Goal: Task Accomplishment & Management: Use online tool/utility

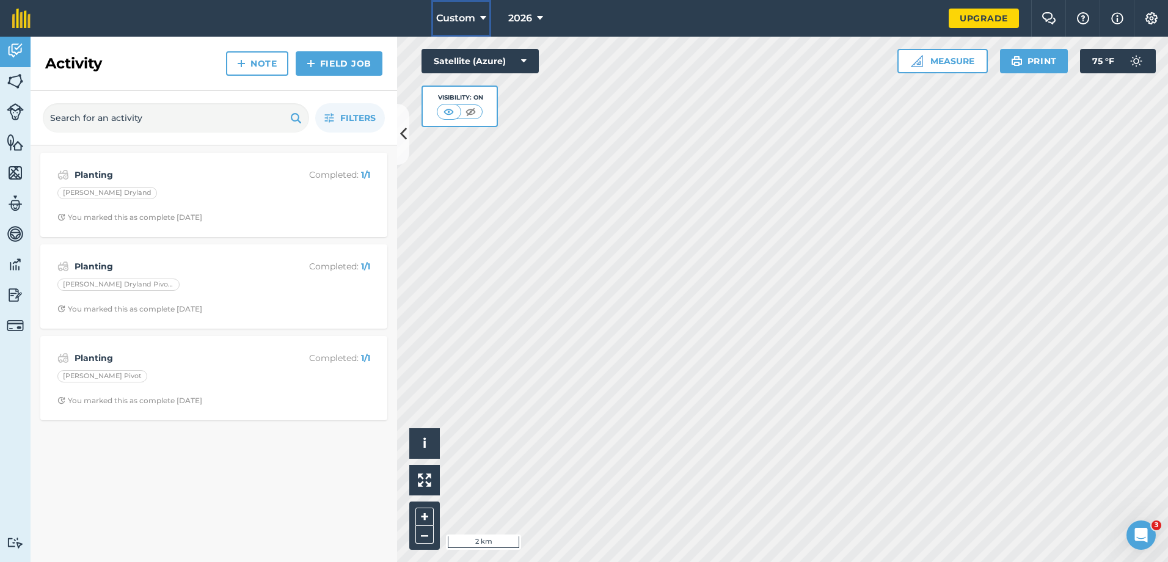
click at [486, 17] on icon at bounding box center [483, 18] width 6 height 15
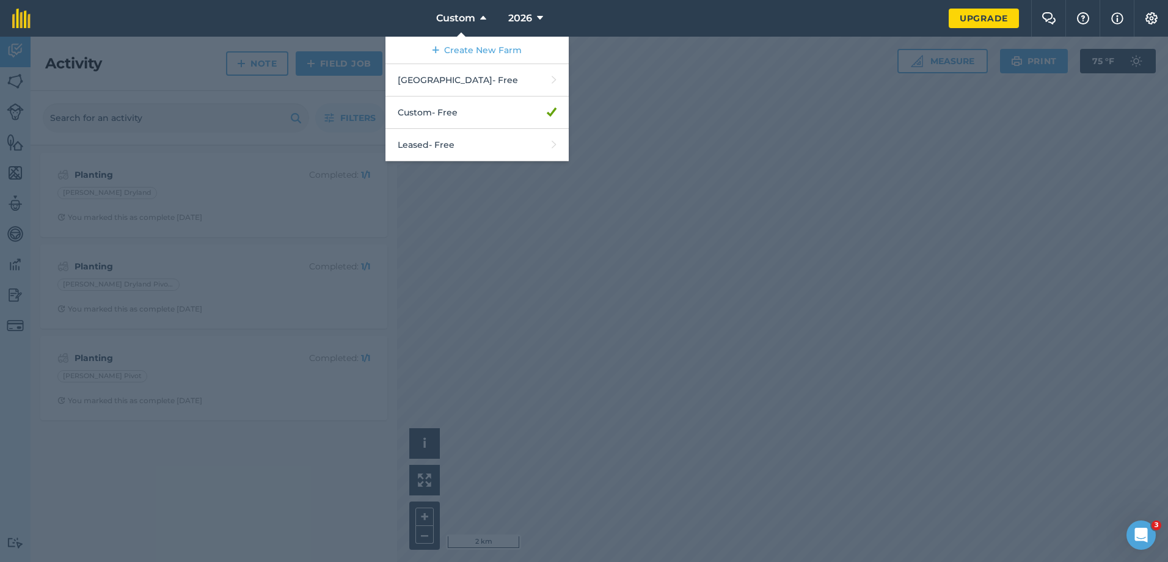
click at [683, 197] on div at bounding box center [584, 300] width 1168 height 526
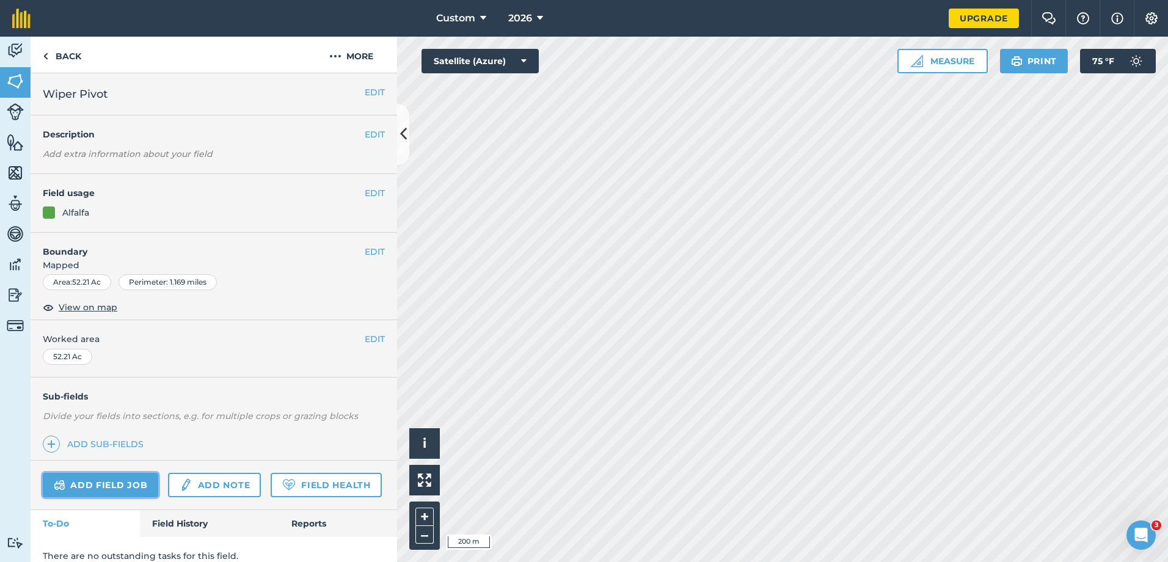
click at [111, 489] on link "Add field job" at bounding box center [100, 485] width 115 height 24
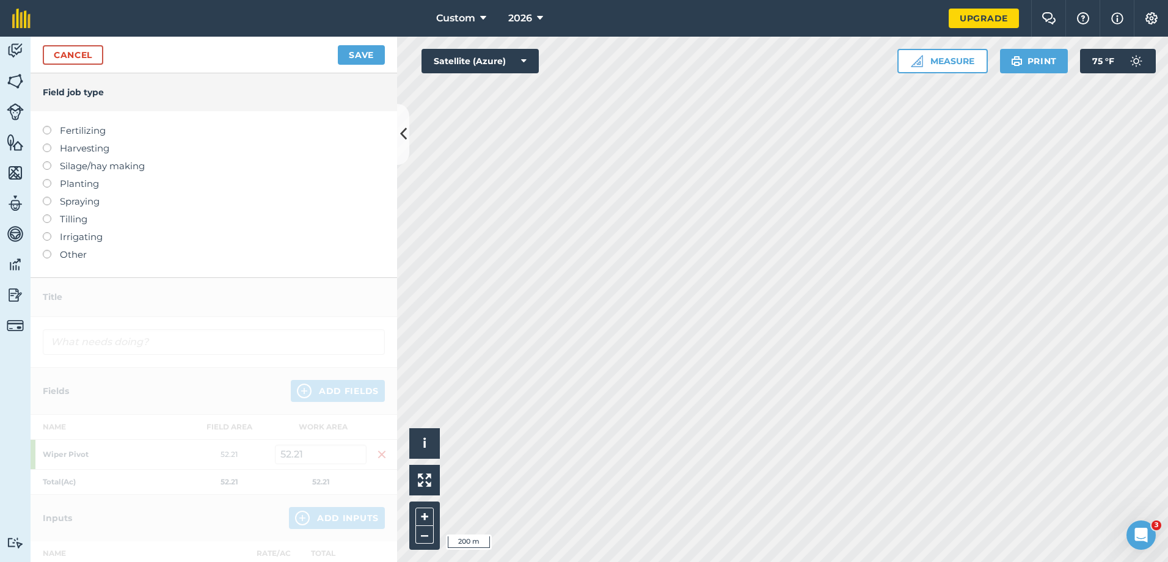
click at [48, 126] on label at bounding box center [51, 126] width 17 height 0
type input "Fertilizing"
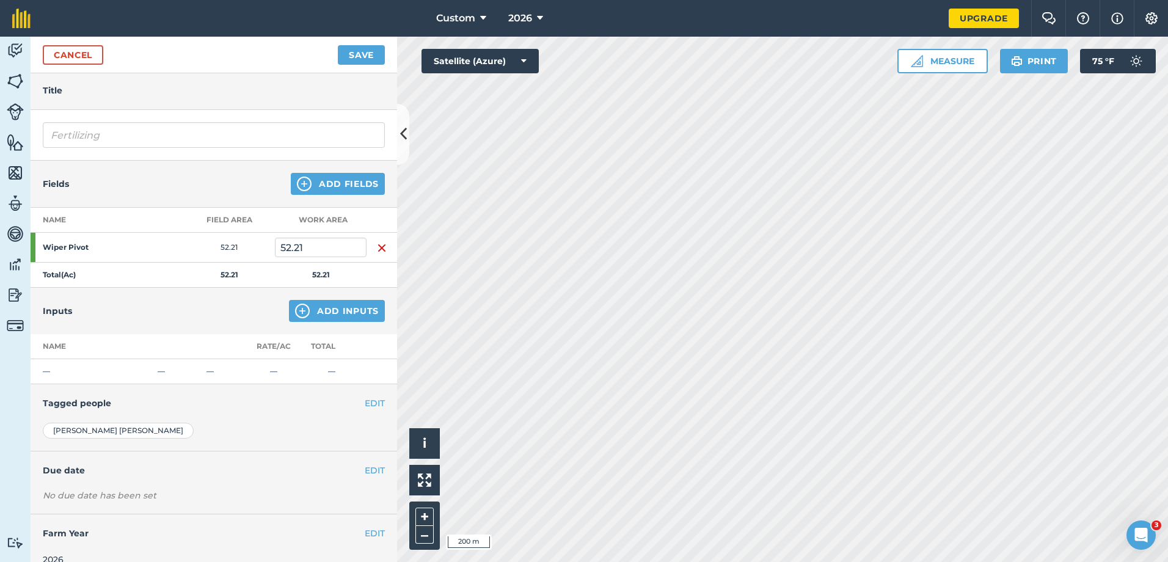
scroll to position [59, 0]
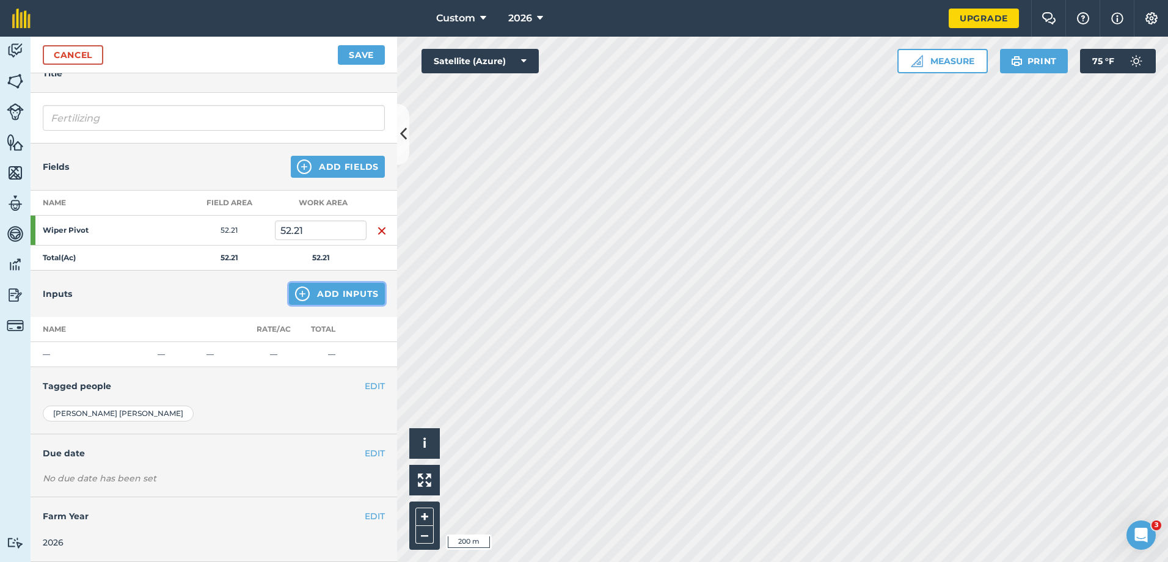
click at [359, 291] on button "Add Inputs" at bounding box center [337, 294] width 96 height 22
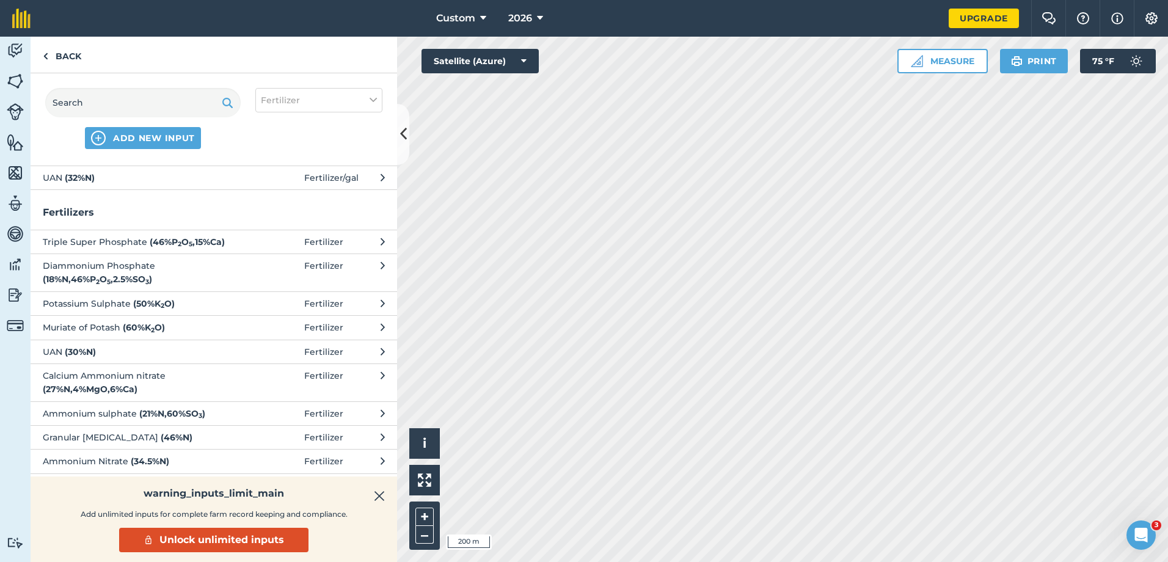
scroll to position [35, 0]
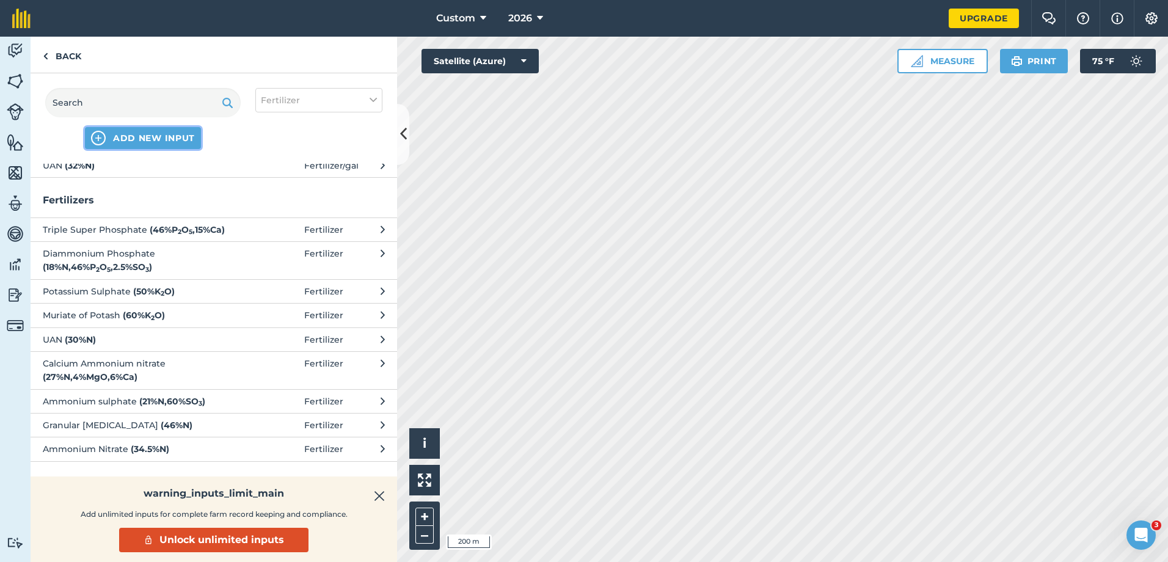
click at [172, 139] on span "ADD NEW INPUT" at bounding box center [154, 138] width 82 height 12
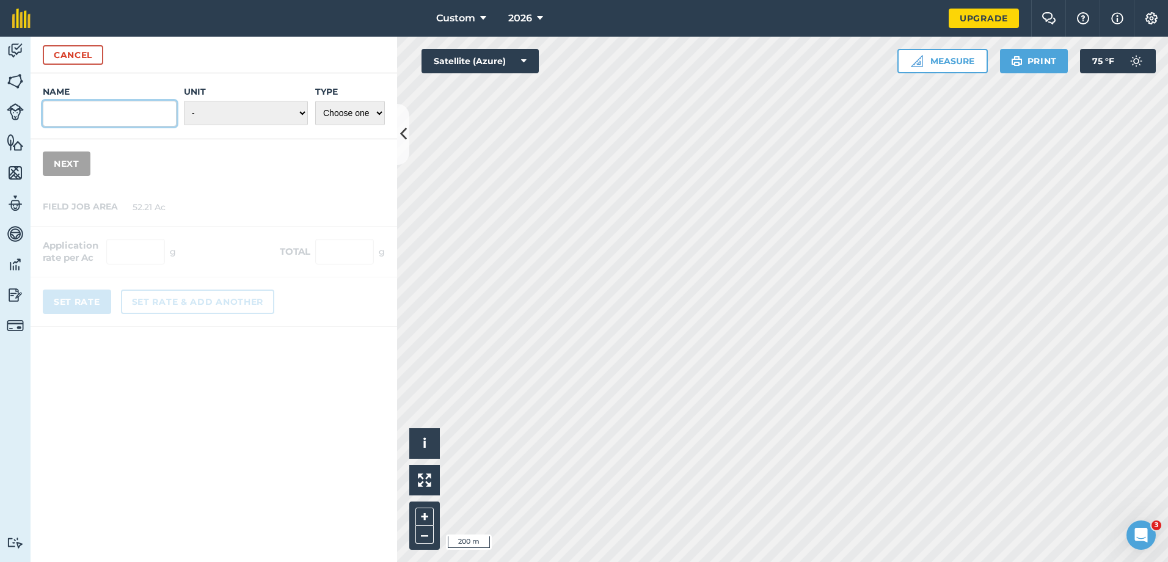
click at [82, 106] on input "Name" at bounding box center [110, 114] width 134 height 26
type input "Trapshot"
click at [224, 101] on select "- Grams/g Kilograms/kg Metric tonnes/t Millilitres/ml Litres/L Ounces/oz Pounds…" at bounding box center [246, 113] width 124 height 24
select select "GALLONS"
click at [184, 101] on select "- Grams/g Kilograms/kg Metric tonnes/t Millilitres/ml Litres/L Ounces/oz Pounds…" at bounding box center [246, 113] width 124 height 24
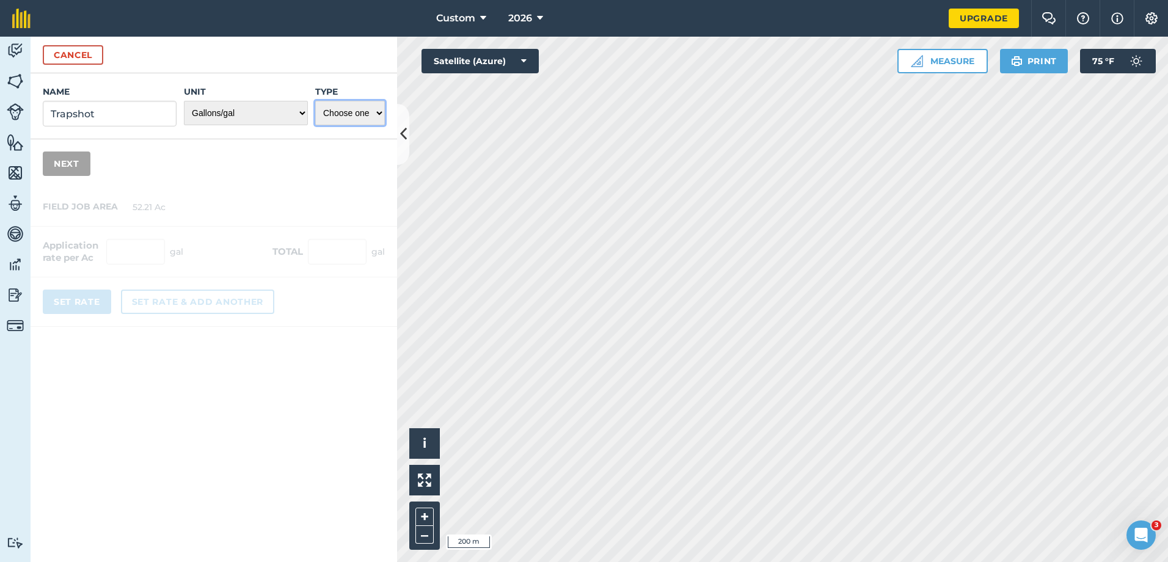
click at [360, 112] on select "Choose one Fertilizer Seed Spray Fuel Other" at bounding box center [350, 113] width 70 height 24
select select "FERTILIZER"
click at [315, 101] on select "Choose one Fertilizer Seed Spray Fuel Other" at bounding box center [350, 113] width 70 height 24
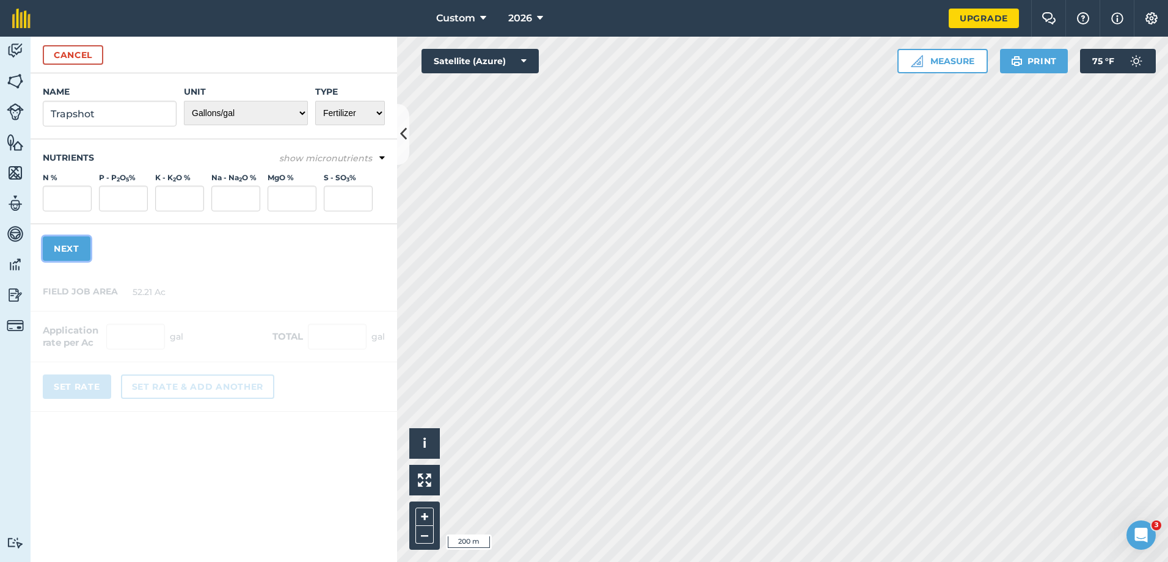
click at [67, 250] on button "Next" at bounding box center [67, 248] width 48 height 24
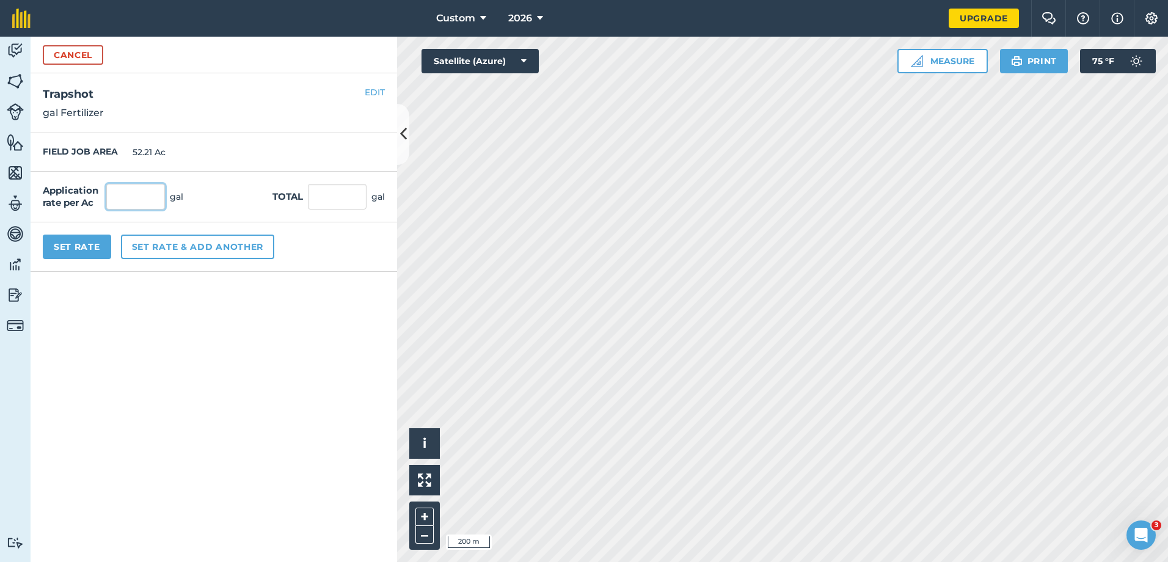
click at [115, 199] on input "text" at bounding box center [135, 197] width 59 height 26
type input "2"
type input "104.42"
click at [213, 198] on div "Application rate per Ac 2 gal Total 104.42 gal" at bounding box center [214, 197] width 367 height 51
click at [70, 245] on button "Set Rate" at bounding box center [77, 247] width 68 height 24
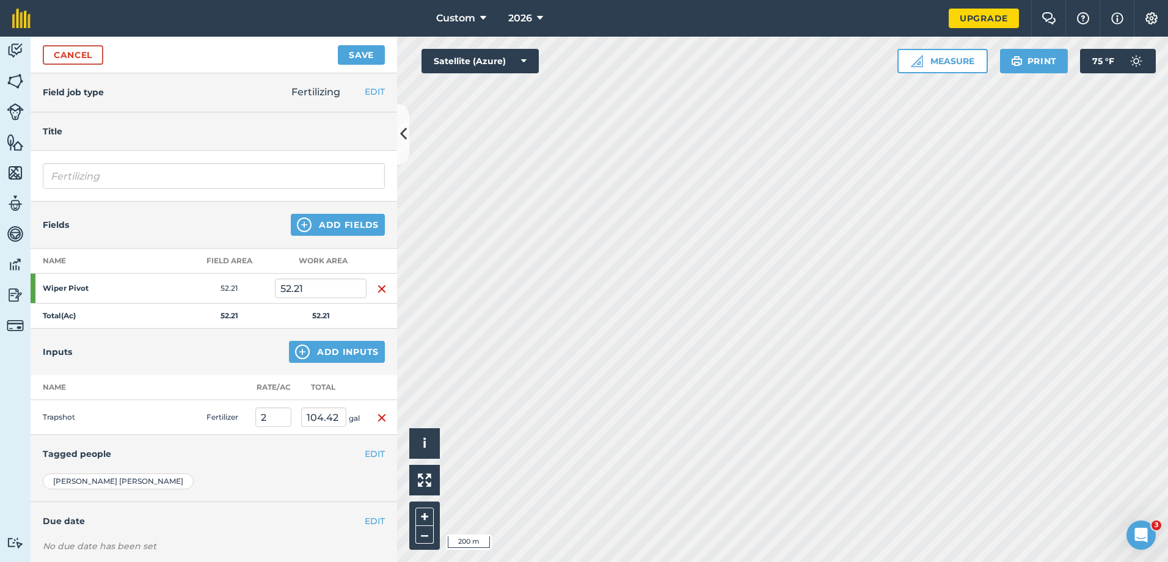
scroll to position [0, 0]
click at [366, 54] on button "Save" at bounding box center [361, 55] width 47 height 20
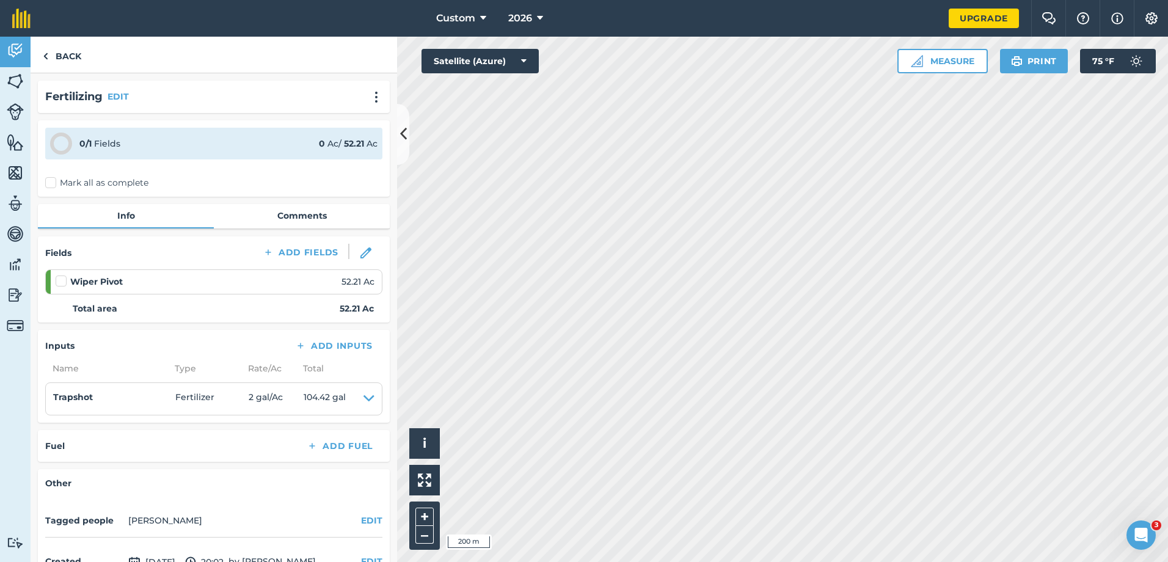
click at [60, 275] on label at bounding box center [63, 275] width 15 height 0
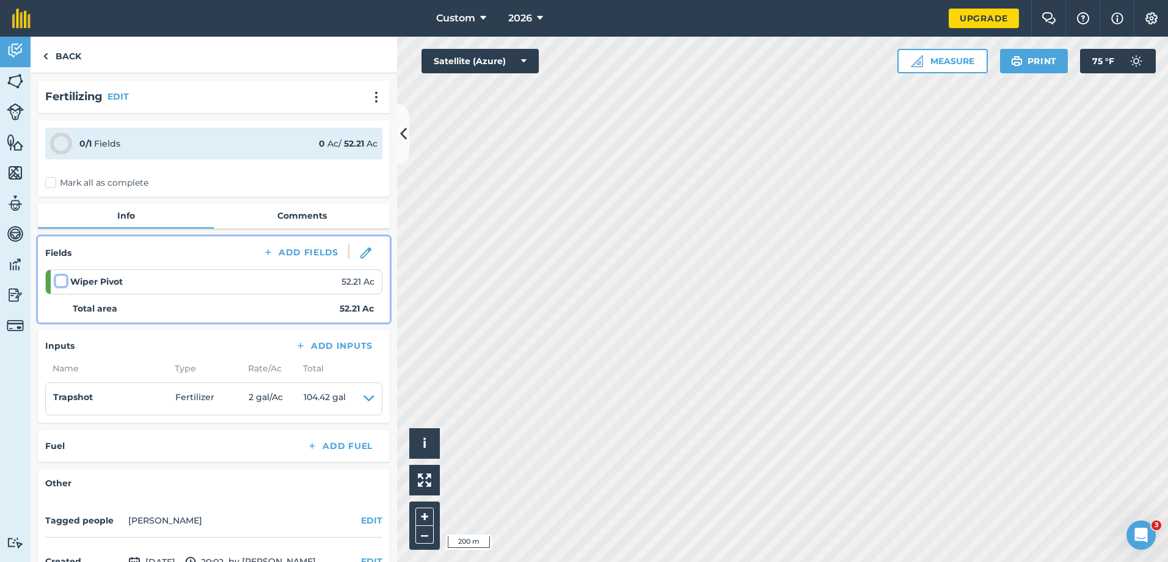
click at [60, 282] on input "checkbox" at bounding box center [60, 279] width 8 height 8
checkbox input "false"
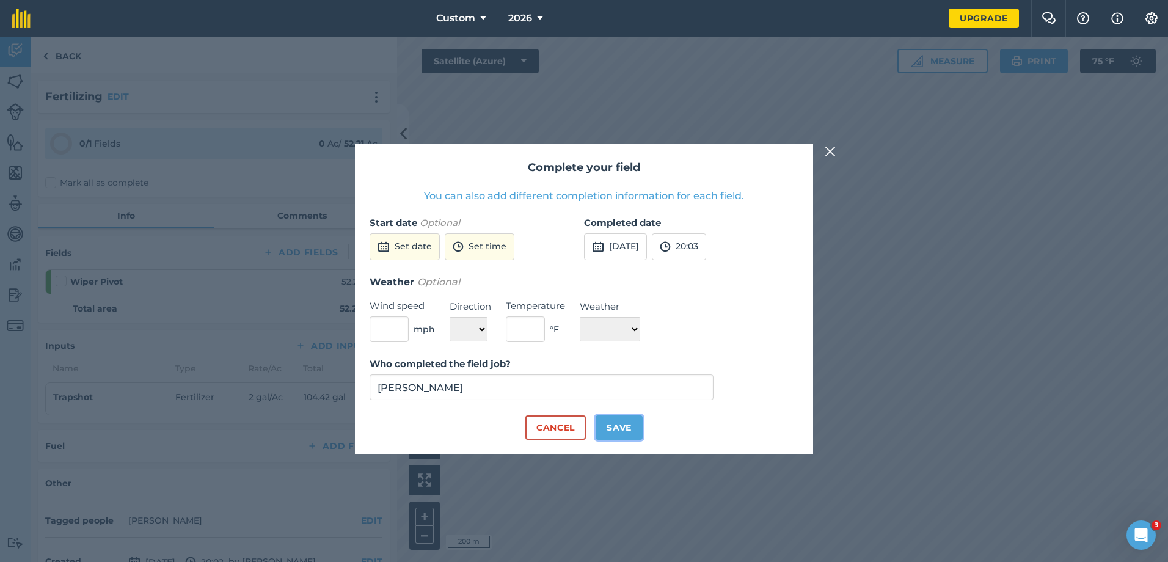
click at [632, 425] on button "Save" at bounding box center [619, 428] width 47 height 24
checkbox input "true"
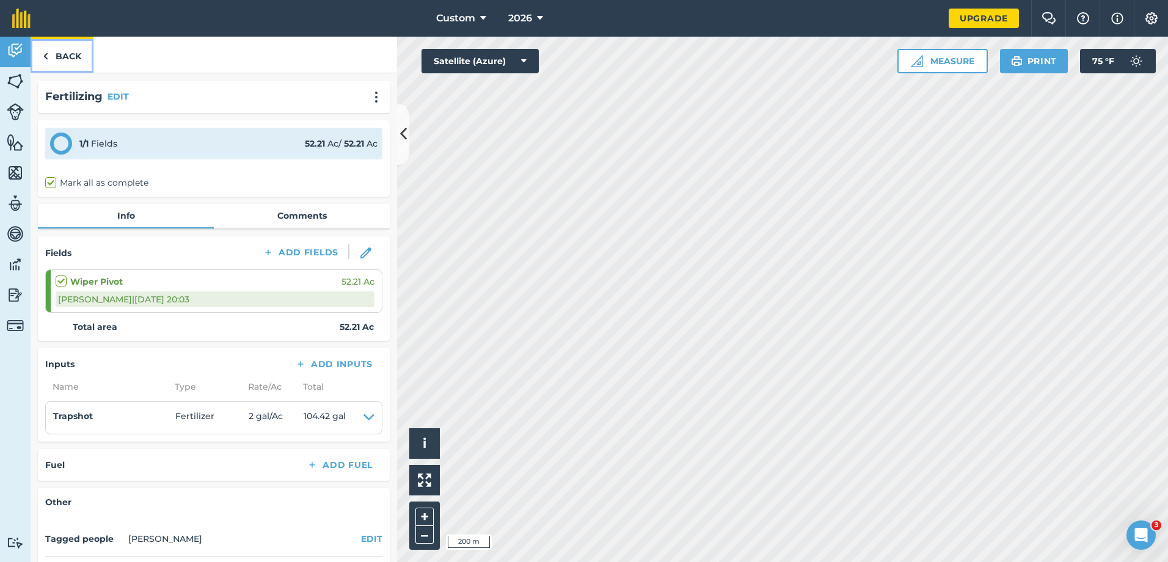
click at [63, 59] on link "Back" at bounding box center [62, 55] width 63 height 36
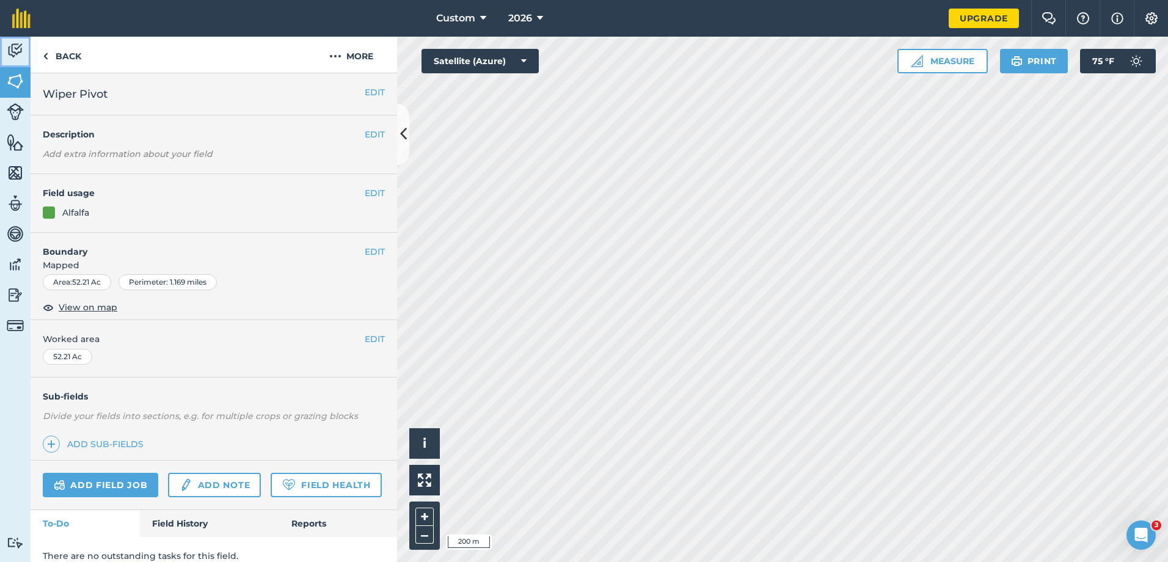
click at [16, 46] on img at bounding box center [15, 51] width 17 height 18
